Goal: Information Seeking & Learning: Learn about a topic

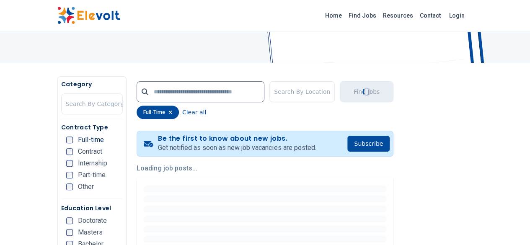
scroll to position [168, 0]
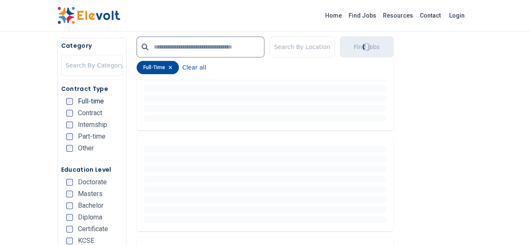
scroll to position [293, 0]
